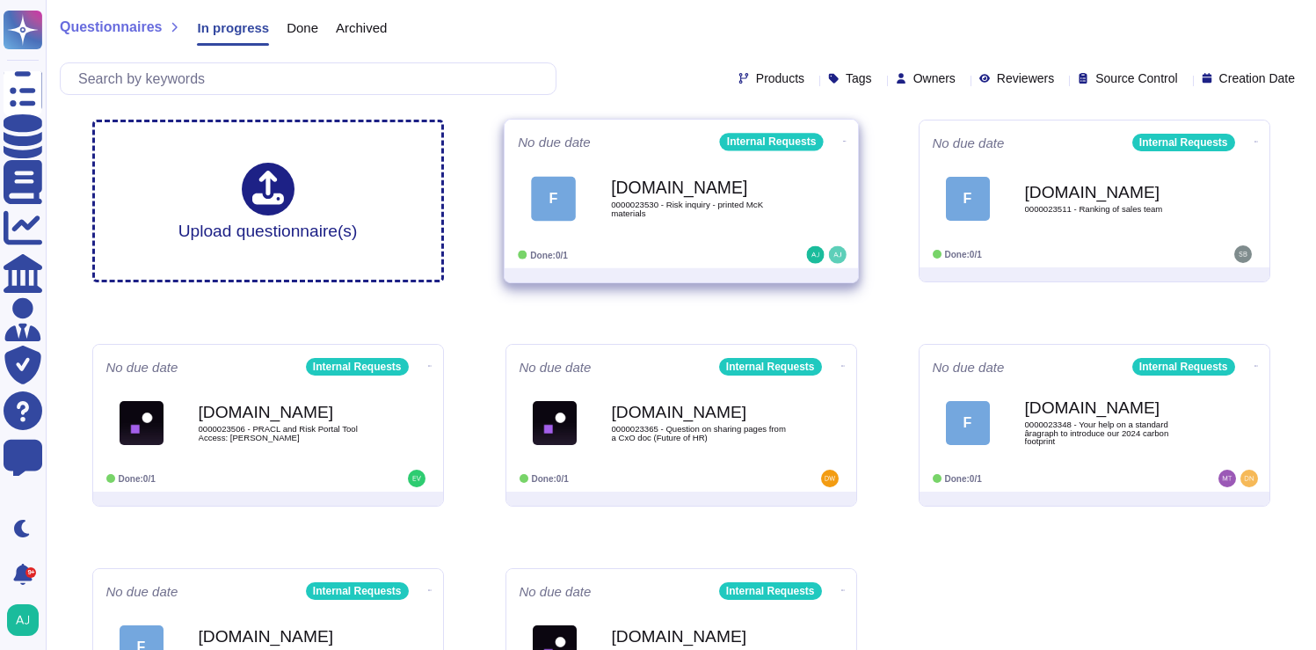
click at [751, 274] on div at bounding box center [681, 275] width 353 height 14
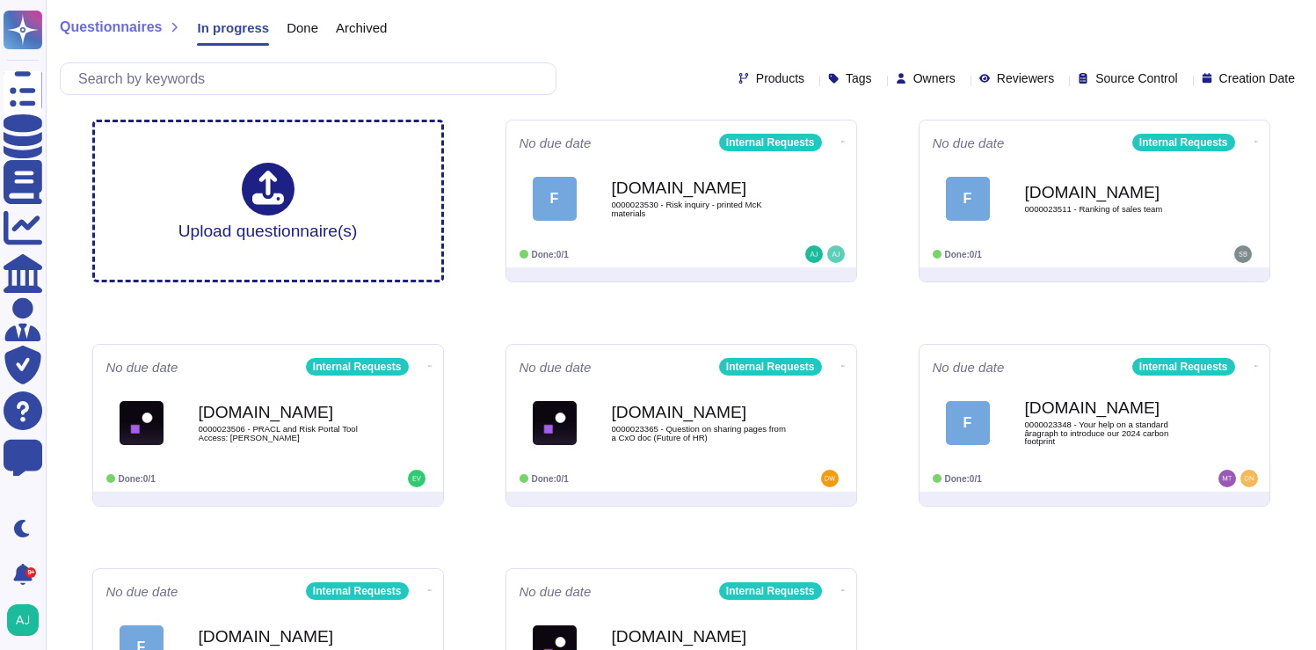
click at [748, 255] on div at bounding box center [789, 254] width 108 height 18
